Goal: Task Accomplishment & Management: Use online tool/utility

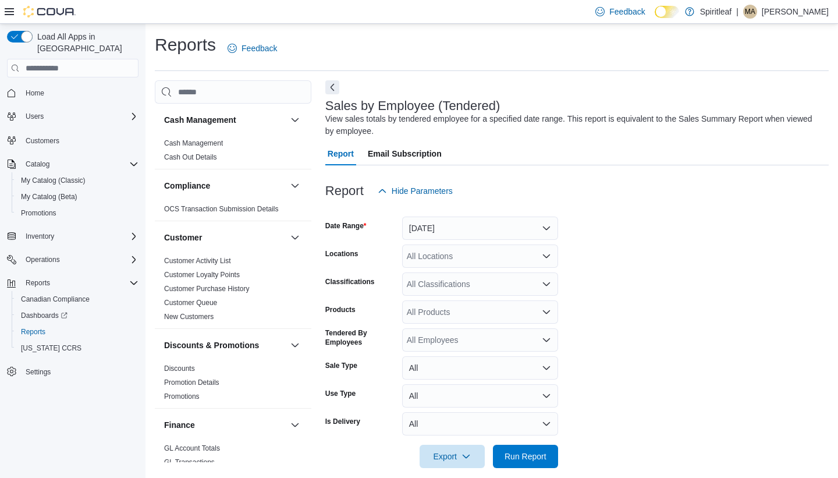
scroll to position [327, 0]
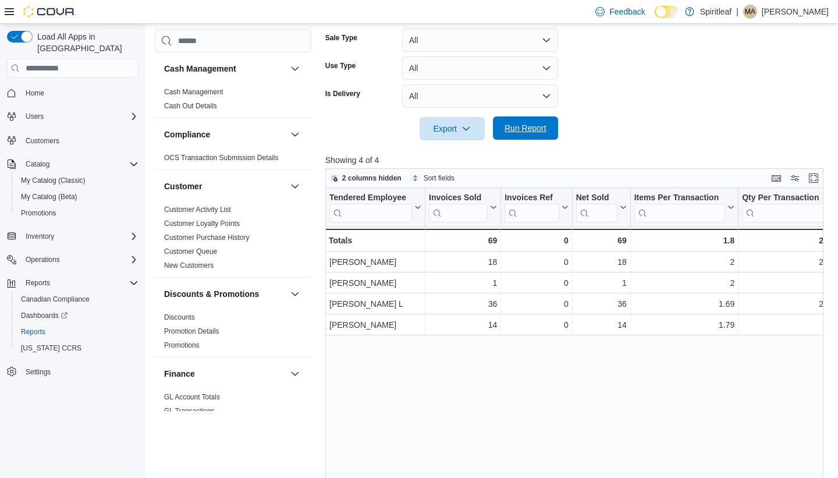
click at [509, 136] on span "Run Report" at bounding box center [525, 127] width 51 height 23
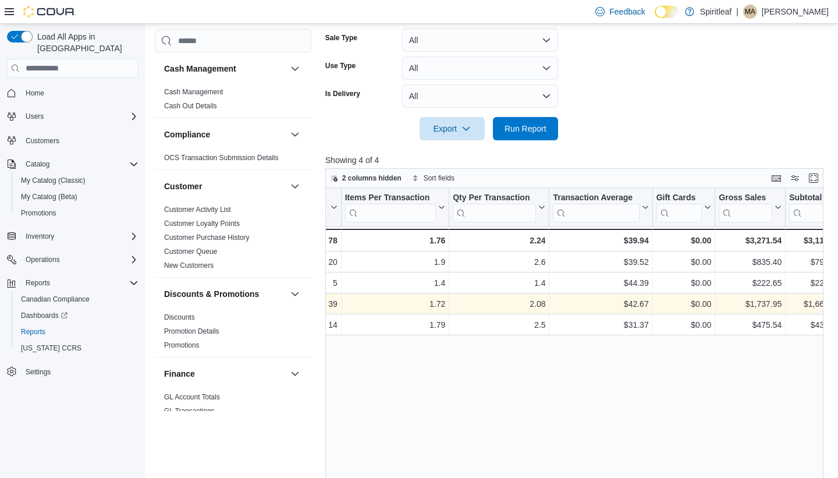
scroll to position [0, 361]
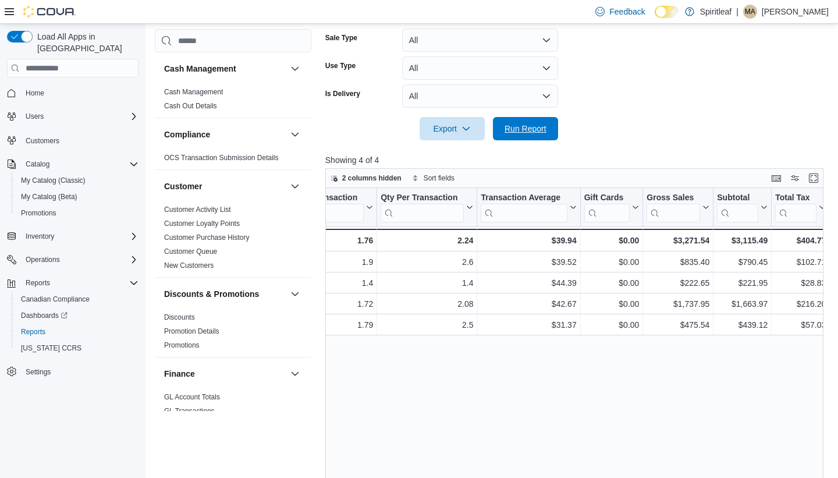
click at [526, 130] on span "Run Report" at bounding box center [525, 129] width 42 height 12
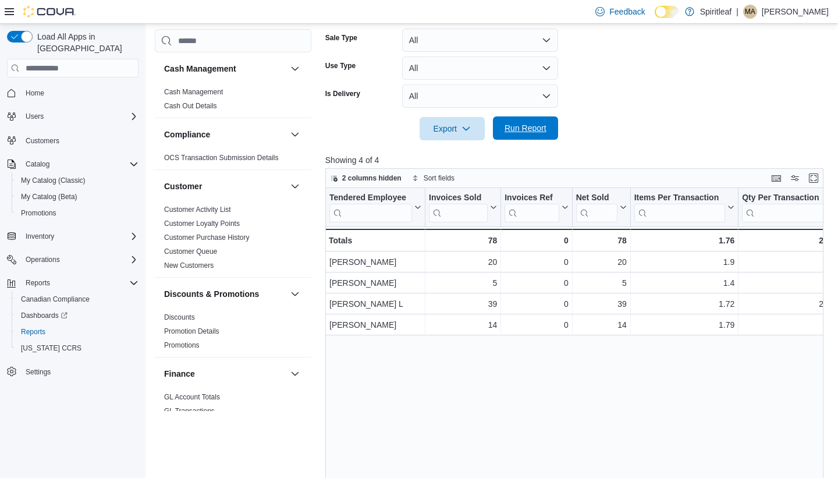
click at [523, 124] on span "Run Report" at bounding box center [525, 128] width 42 height 12
click at [5, 11] on icon at bounding box center [9, 11] width 9 height 9
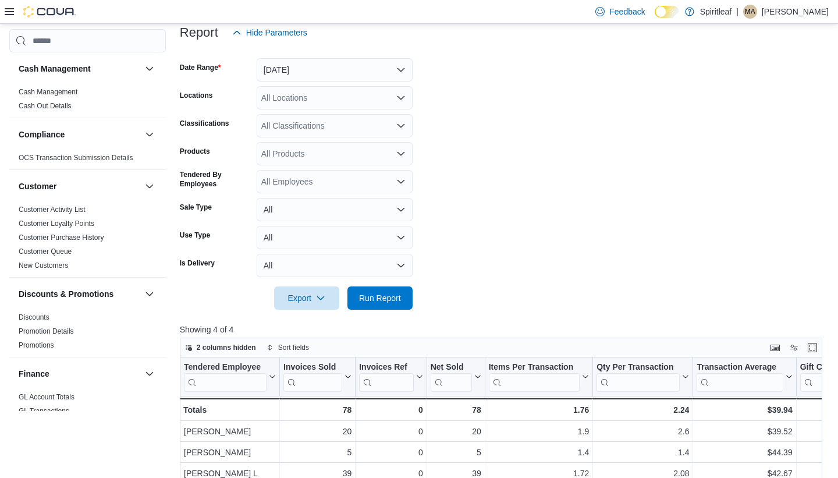
scroll to position [230, 0]
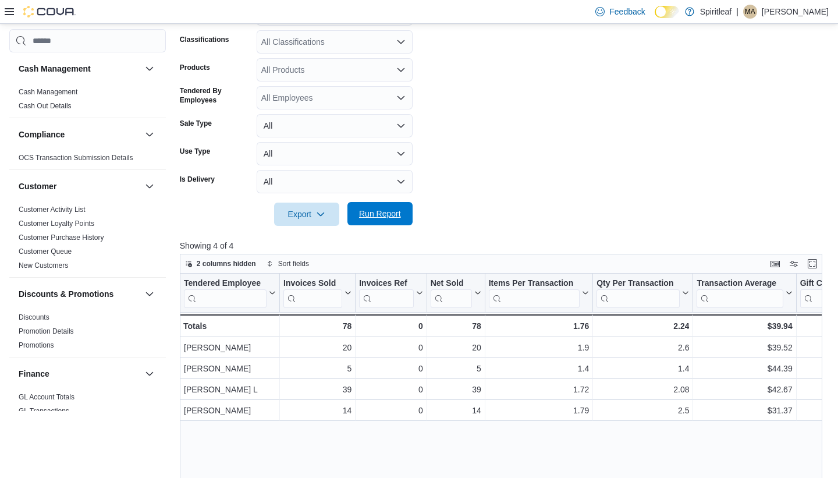
click at [381, 212] on span "Run Report" at bounding box center [380, 214] width 42 height 12
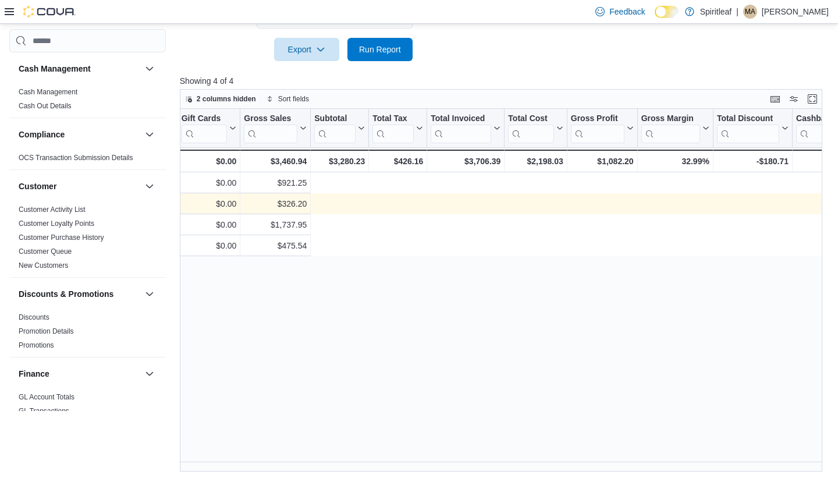
scroll to position [0, 0]
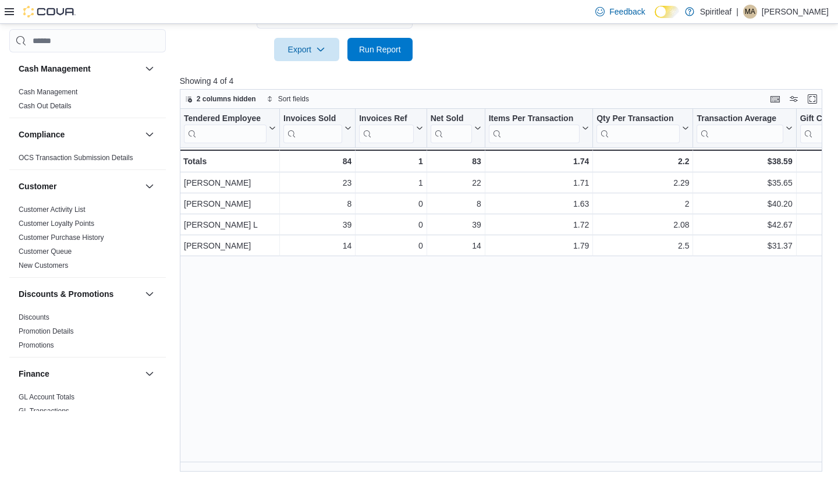
click at [401, 16] on div "Feedback Dark Mode Spiritleaf | MA [PERSON_NAME]" at bounding box center [419, 12] width 838 height 24
click at [371, 51] on span "Run Report" at bounding box center [380, 49] width 42 height 12
click at [373, 64] on div at bounding box center [504, 68] width 649 height 14
click at [382, 48] on span "Run Report" at bounding box center [380, 49] width 42 height 12
click at [361, 45] on span "Run Report" at bounding box center [380, 49] width 42 height 12
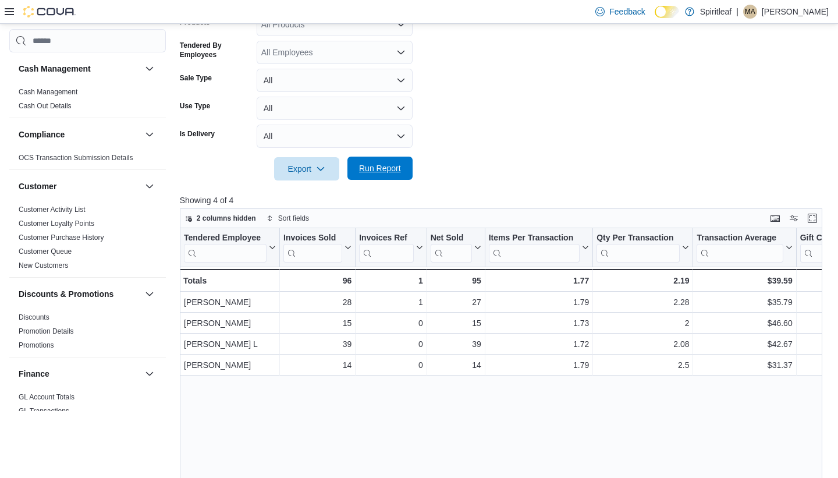
click at [378, 165] on span "Run Report" at bounding box center [380, 168] width 42 height 12
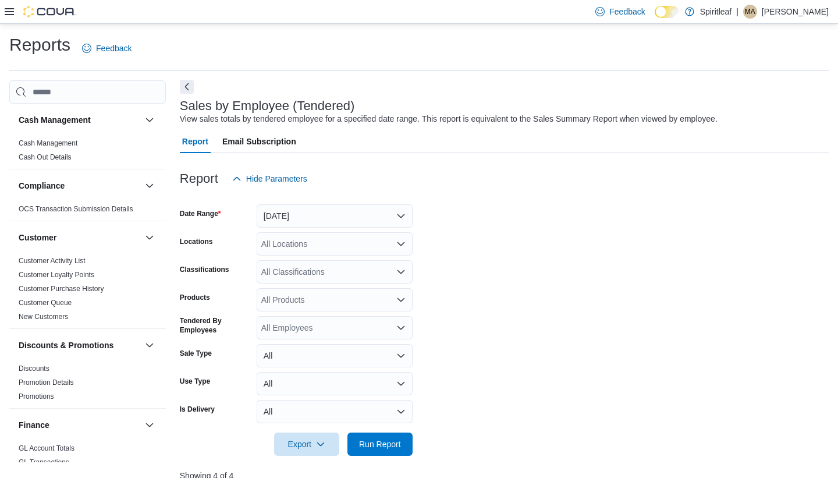
click at [182, 88] on button "Next" at bounding box center [187, 87] width 14 height 14
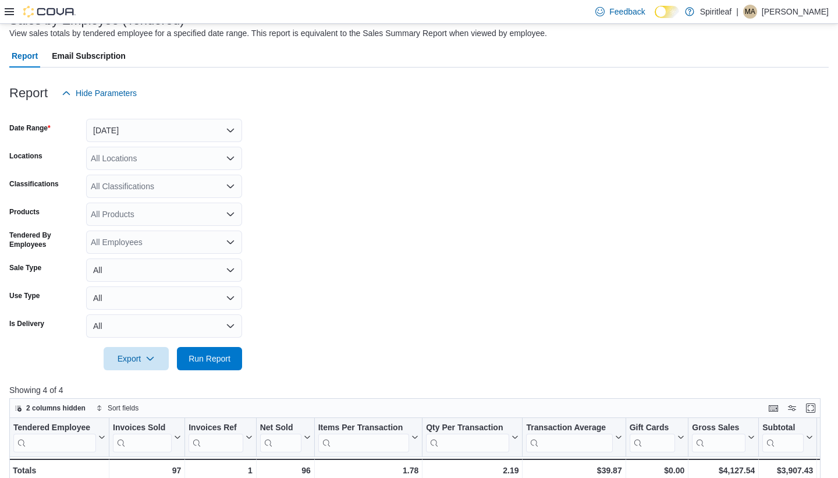
scroll to position [106, 0]
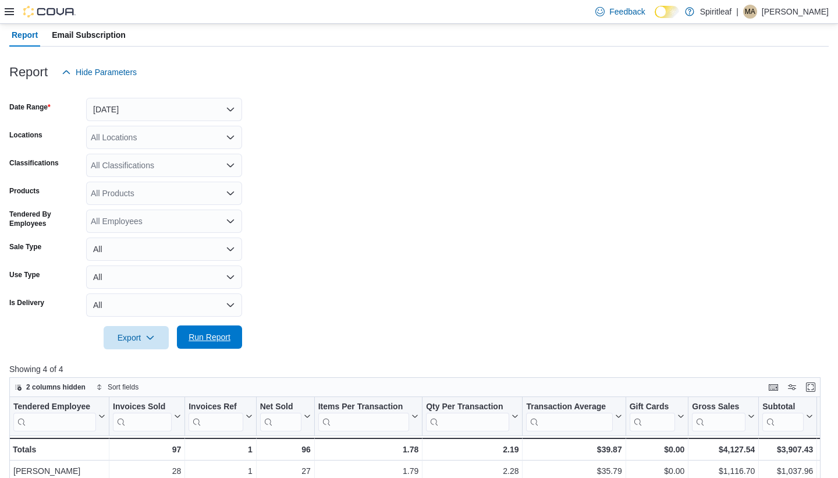
click at [189, 331] on span "Run Report" at bounding box center [209, 336] width 51 height 23
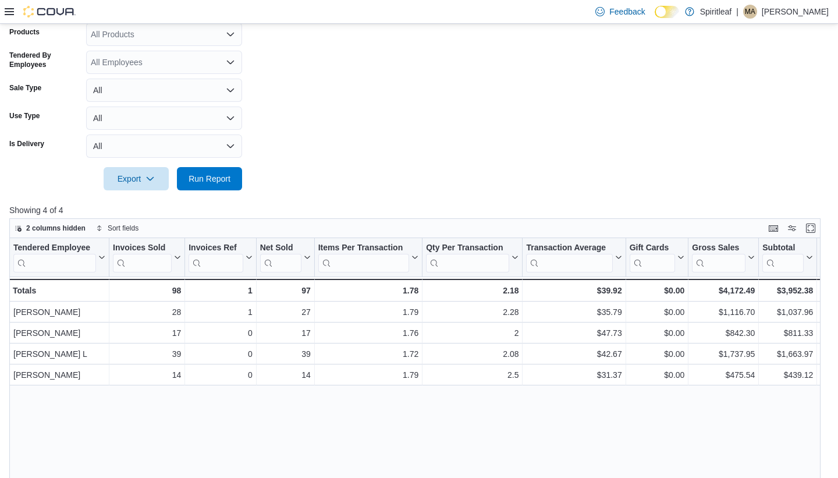
scroll to position [281, 0]
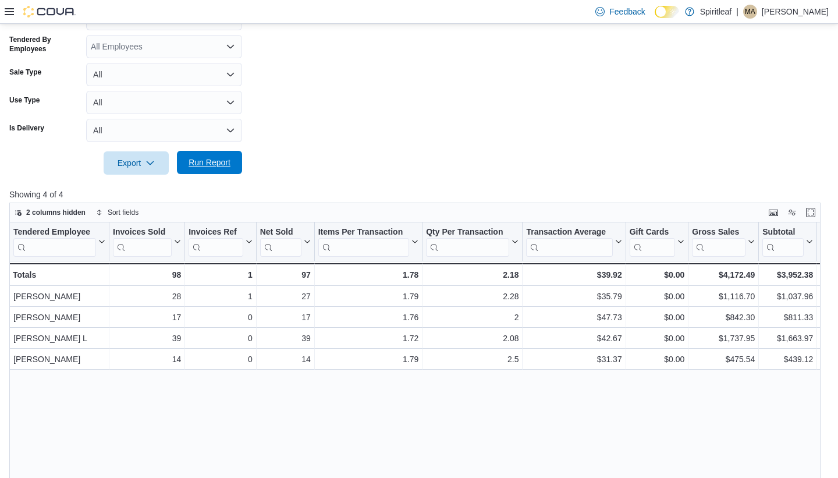
click at [188, 153] on span "Run Report" at bounding box center [209, 162] width 51 height 23
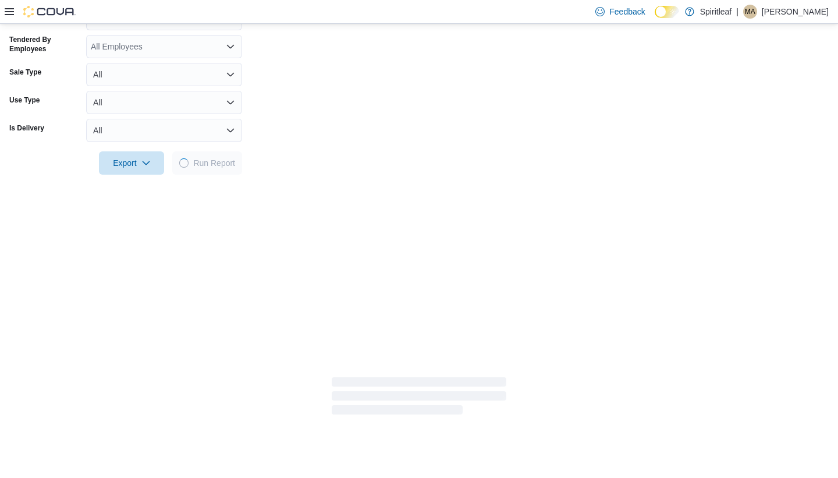
click at [193, 159] on span "Run Report" at bounding box center [214, 163] width 42 height 12
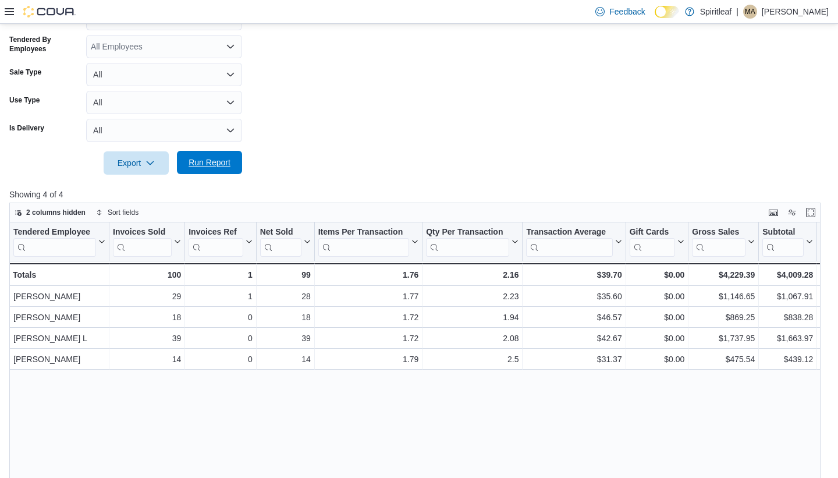
click at [230, 162] on span "Run Report" at bounding box center [209, 162] width 42 height 12
click at [225, 166] on span "Run Report" at bounding box center [209, 162] width 42 height 12
click at [302, 109] on form "Date Range [DATE] Locations All Locations Classifications All Classifications P…" at bounding box center [418, 41] width 819 height 265
click at [210, 170] on span "Run Report" at bounding box center [209, 162] width 51 height 23
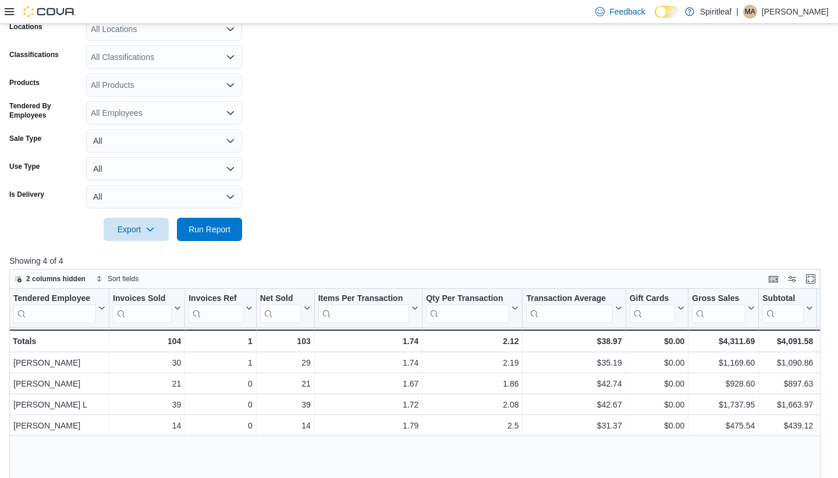
scroll to position [231, 0]
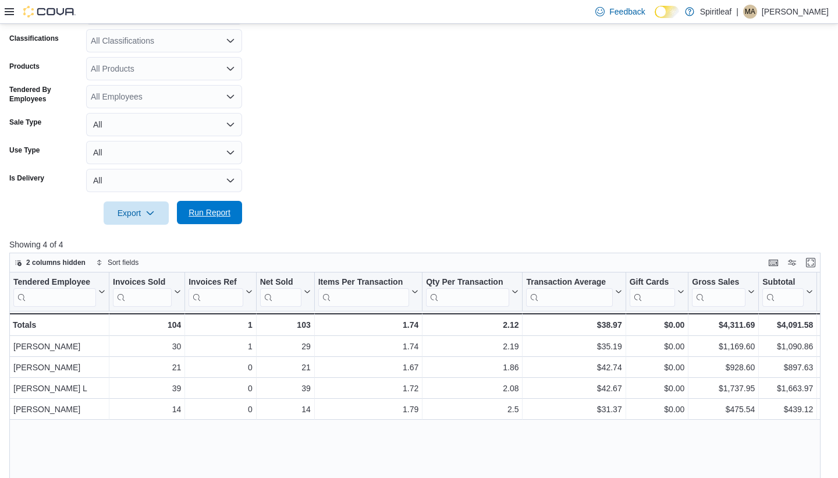
click at [211, 212] on span "Run Report" at bounding box center [209, 212] width 42 height 12
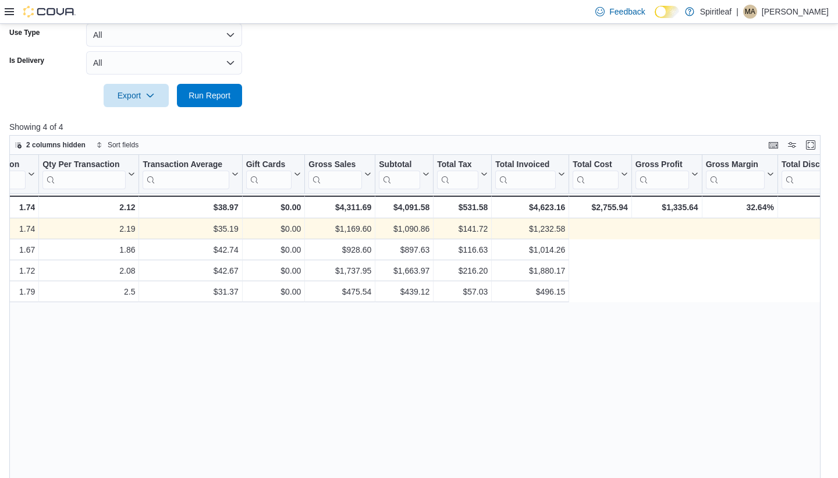
scroll to position [0, 0]
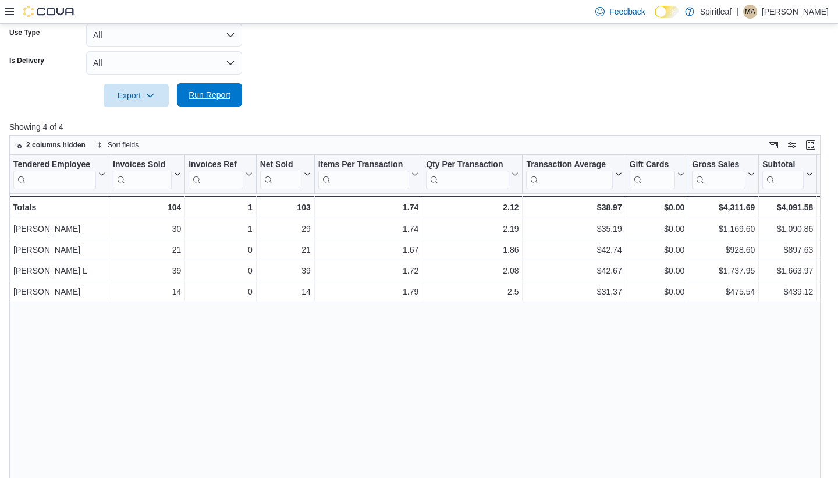
click at [215, 105] on span "Run Report" at bounding box center [209, 94] width 51 height 23
click at [217, 95] on span "Run Report" at bounding box center [209, 95] width 42 height 12
click at [206, 101] on span "Run Report" at bounding box center [209, 94] width 51 height 23
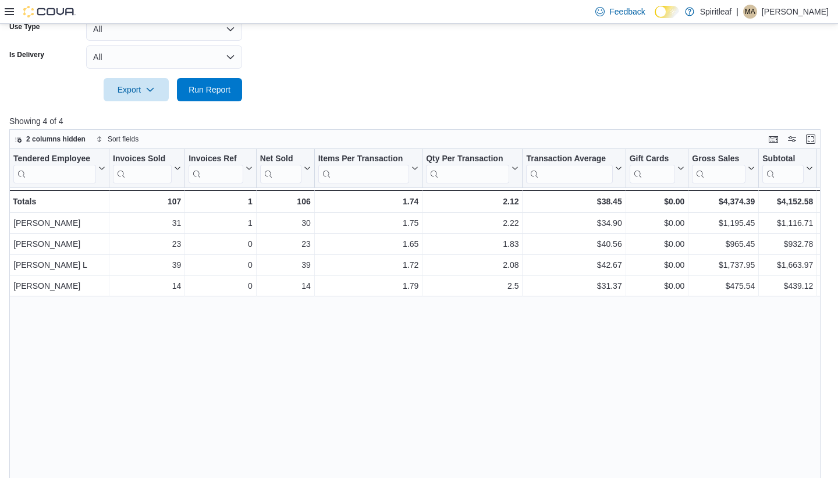
scroll to position [397, 0]
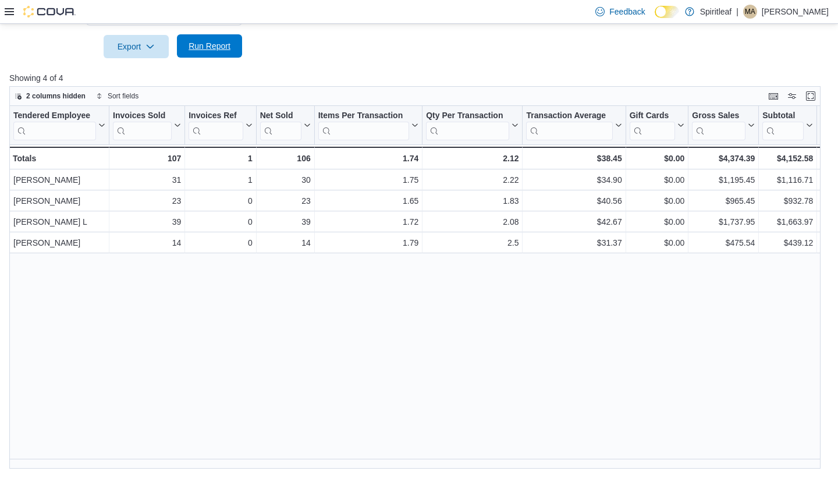
click at [208, 52] on span "Run Report" at bounding box center [209, 45] width 51 height 23
click at [218, 47] on span "Run Report" at bounding box center [209, 46] width 42 height 12
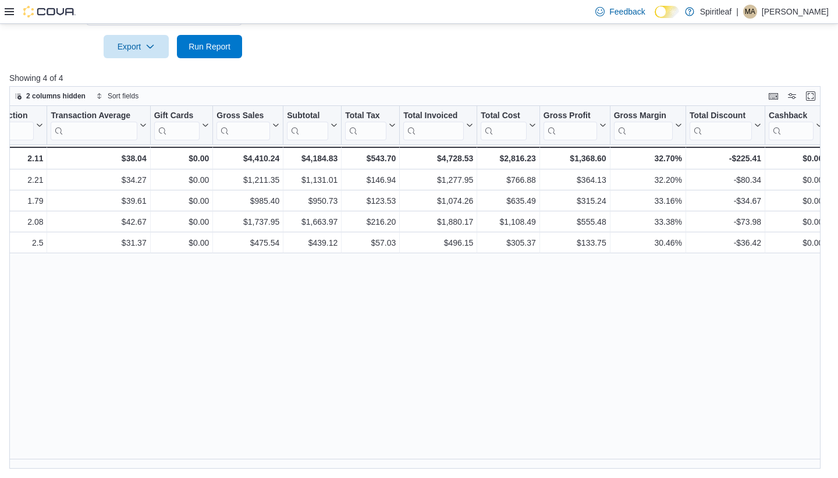
scroll to position [0, 485]
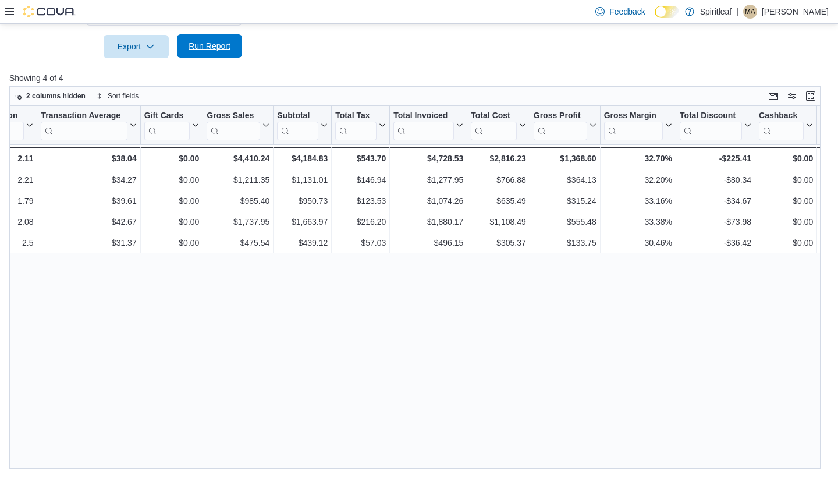
click at [208, 44] on span "Run Report" at bounding box center [209, 46] width 42 height 12
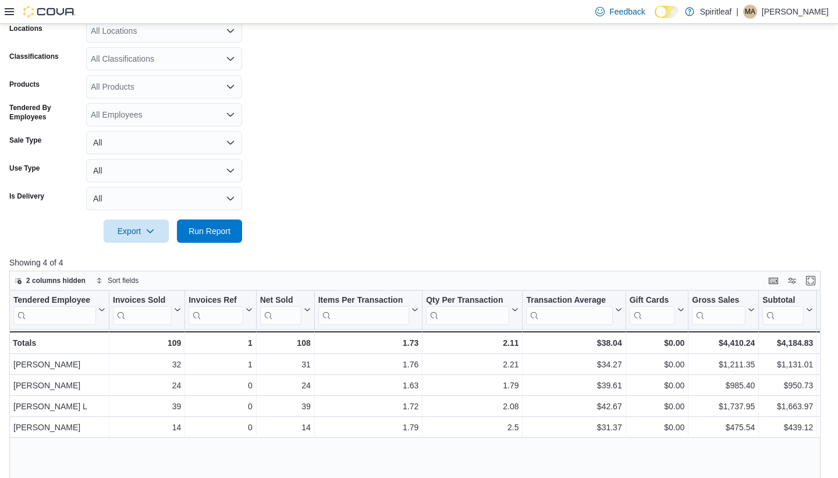
scroll to position [215, 0]
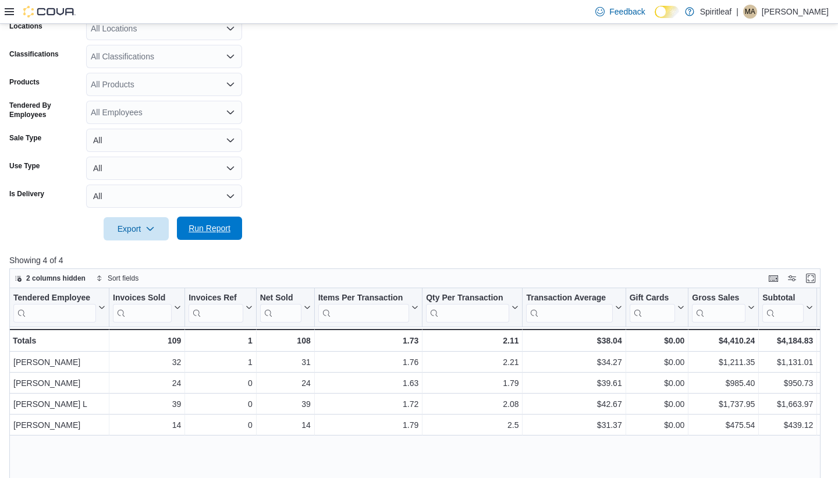
click at [213, 220] on span "Run Report" at bounding box center [209, 227] width 51 height 23
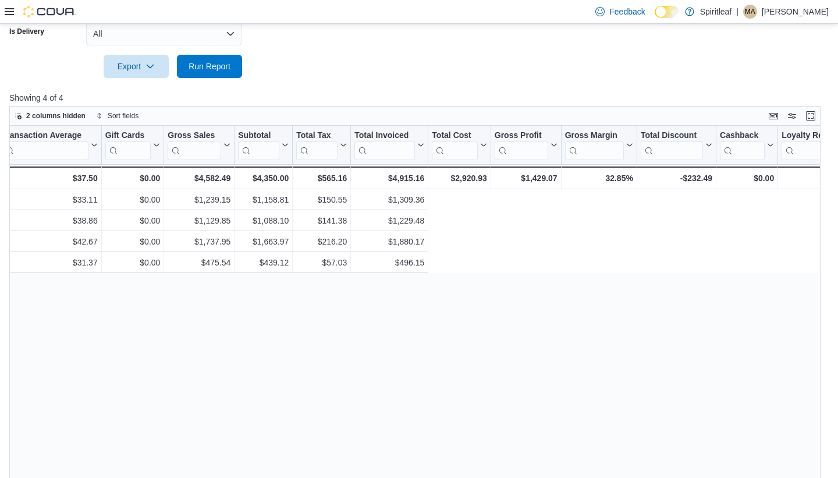
scroll to position [0, 0]
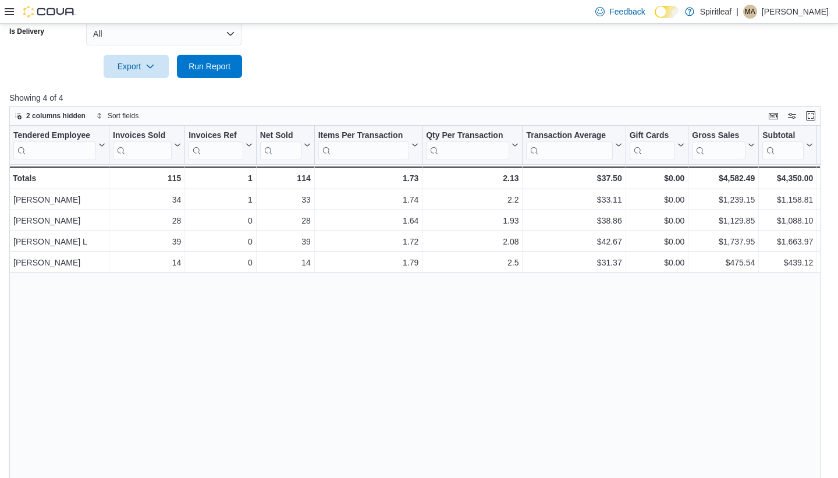
click at [225, 90] on div at bounding box center [418, 85] width 819 height 14
click at [212, 63] on span "Run Report" at bounding box center [209, 66] width 42 height 12
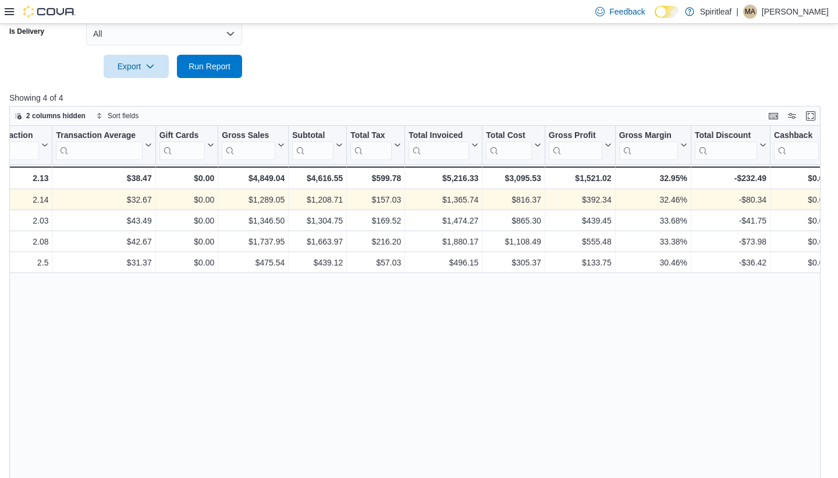
scroll to position [0, 470]
